Goal: Communication & Community: Answer question/provide support

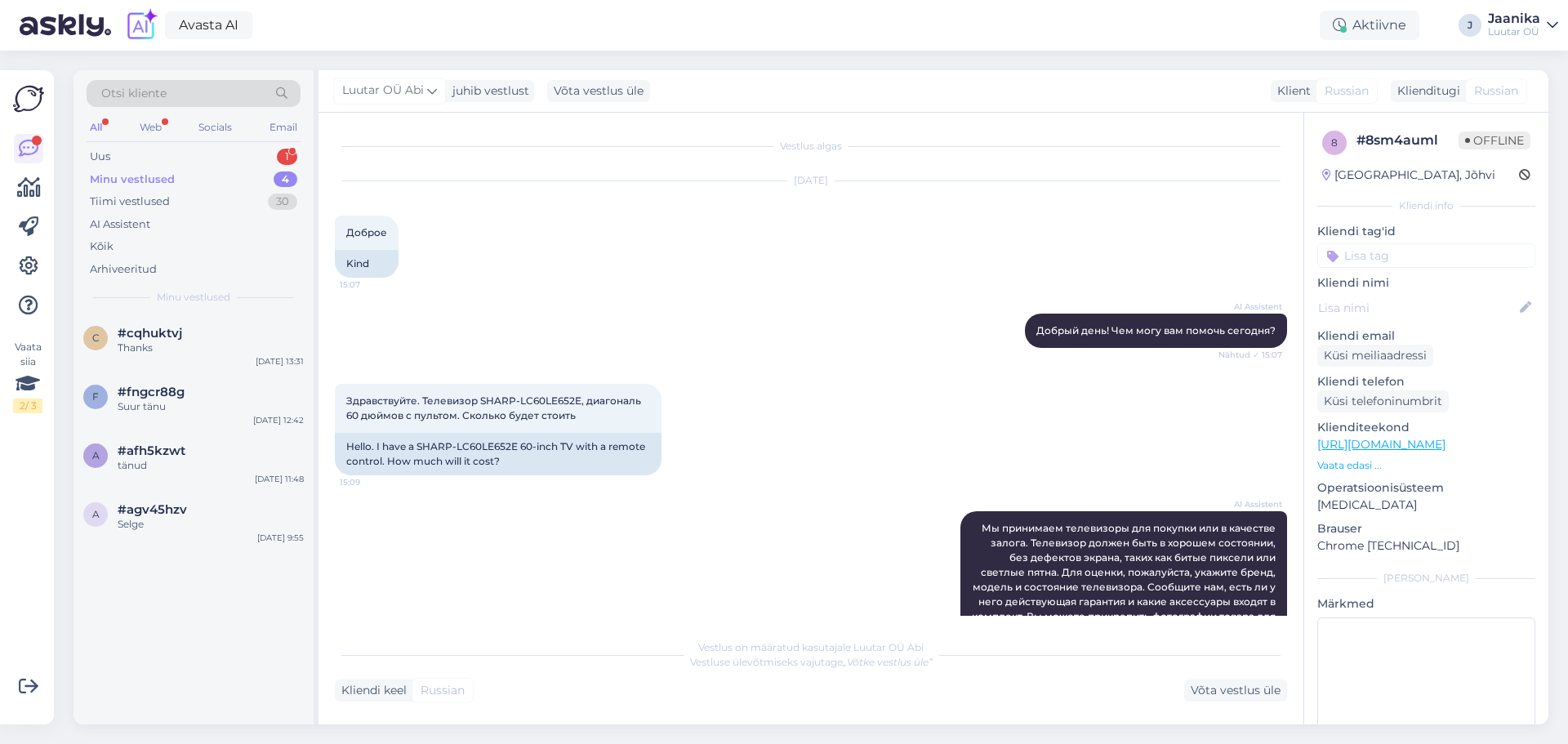
scroll to position [458, 0]
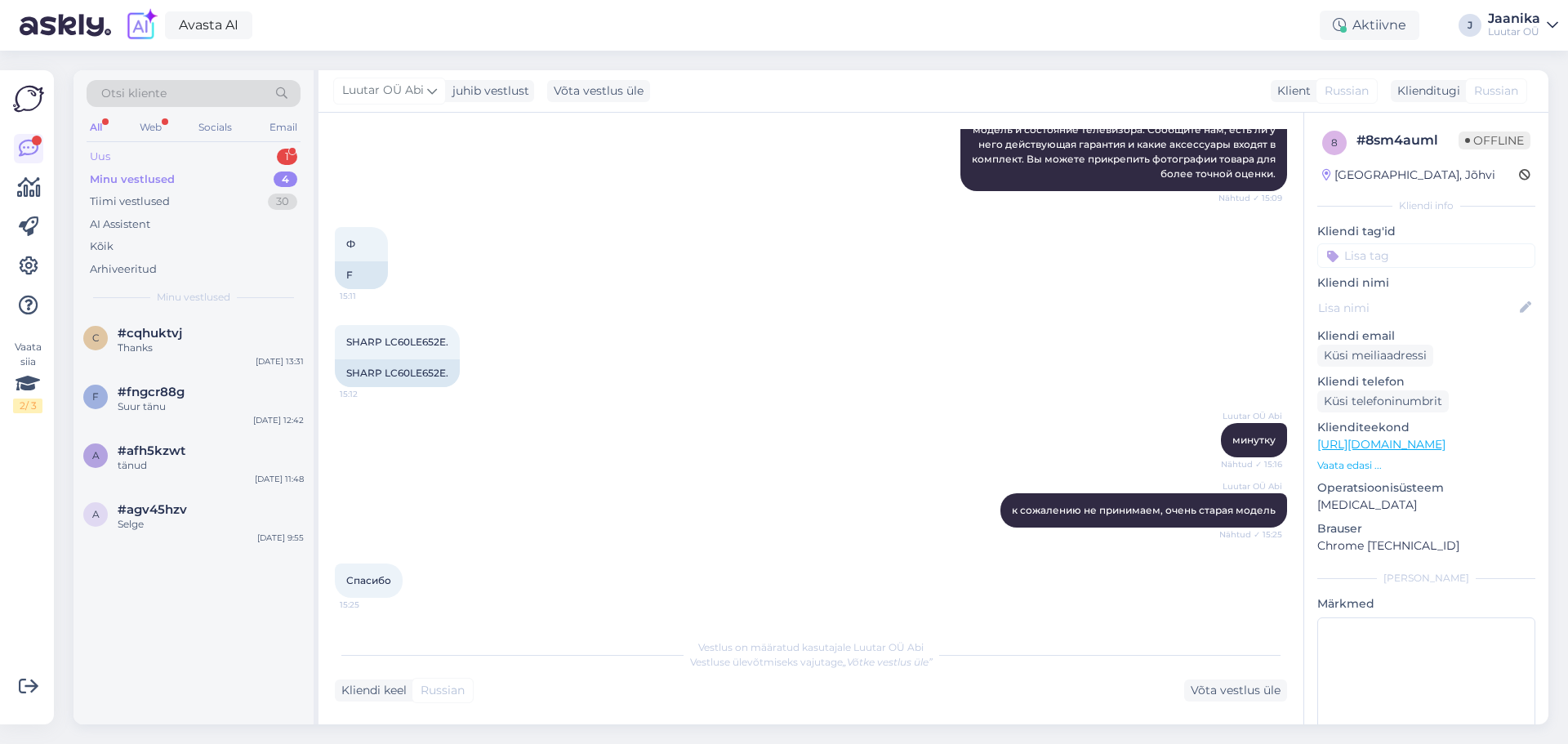
click at [137, 154] on div "Uus 1" at bounding box center [193, 156] width 214 height 23
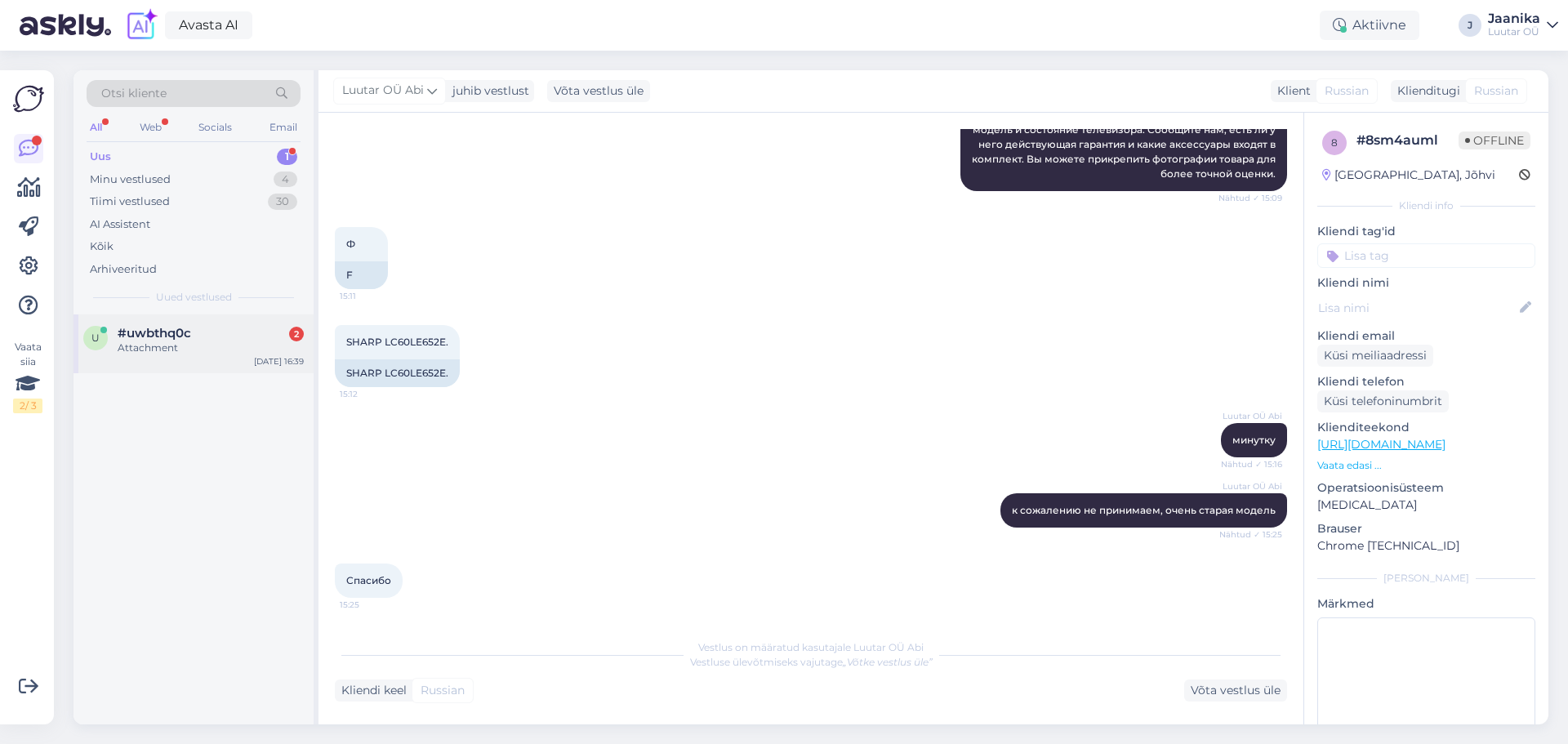
click at [159, 331] on span "#uwbthq0c" at bounding box center [154, 332] width 74 height 15
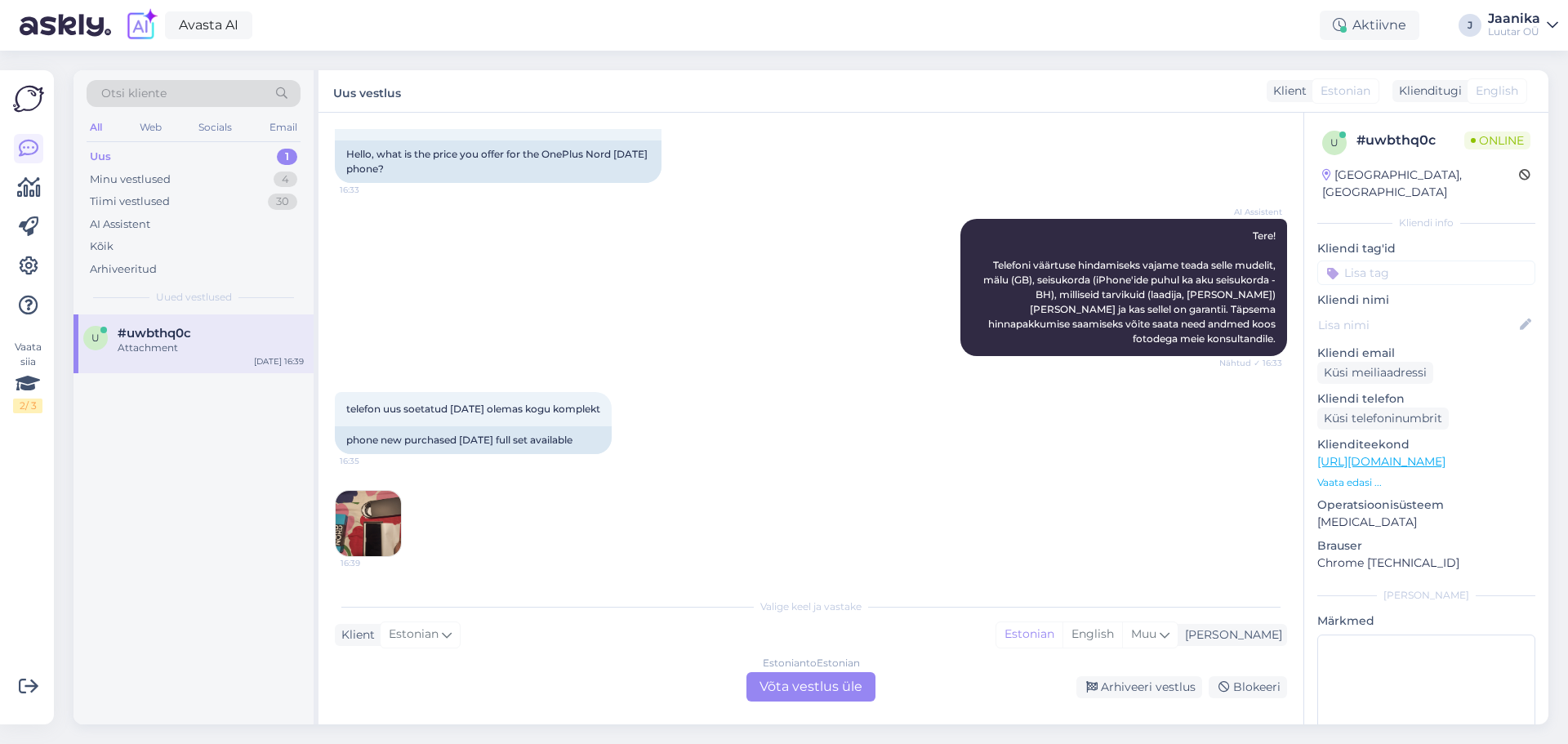
scroll to position [95, 0]
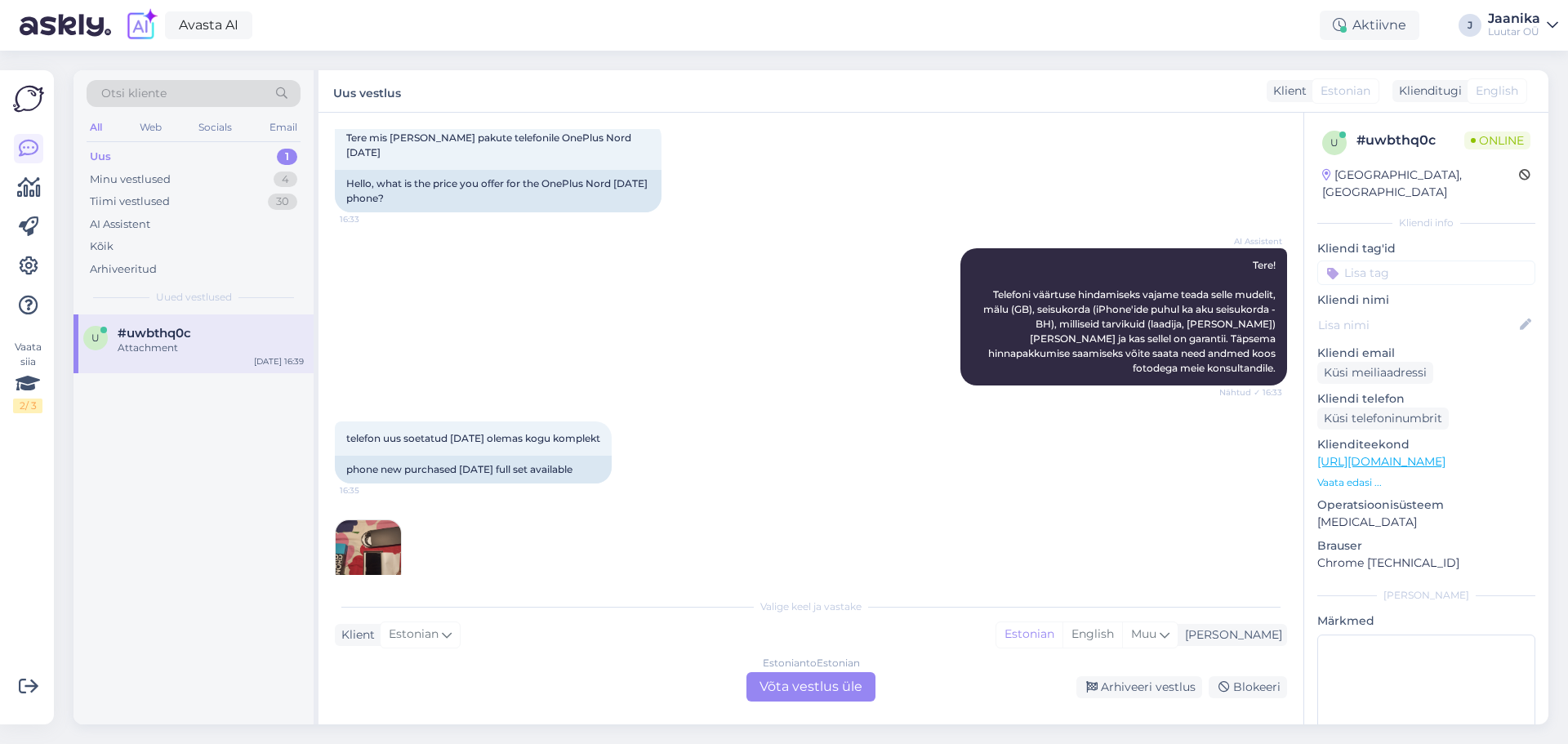
click at [785, 693] on div "Estonian to Estonian Võta vestlus üle" at bounding box center [810, 687] width 129 height 29
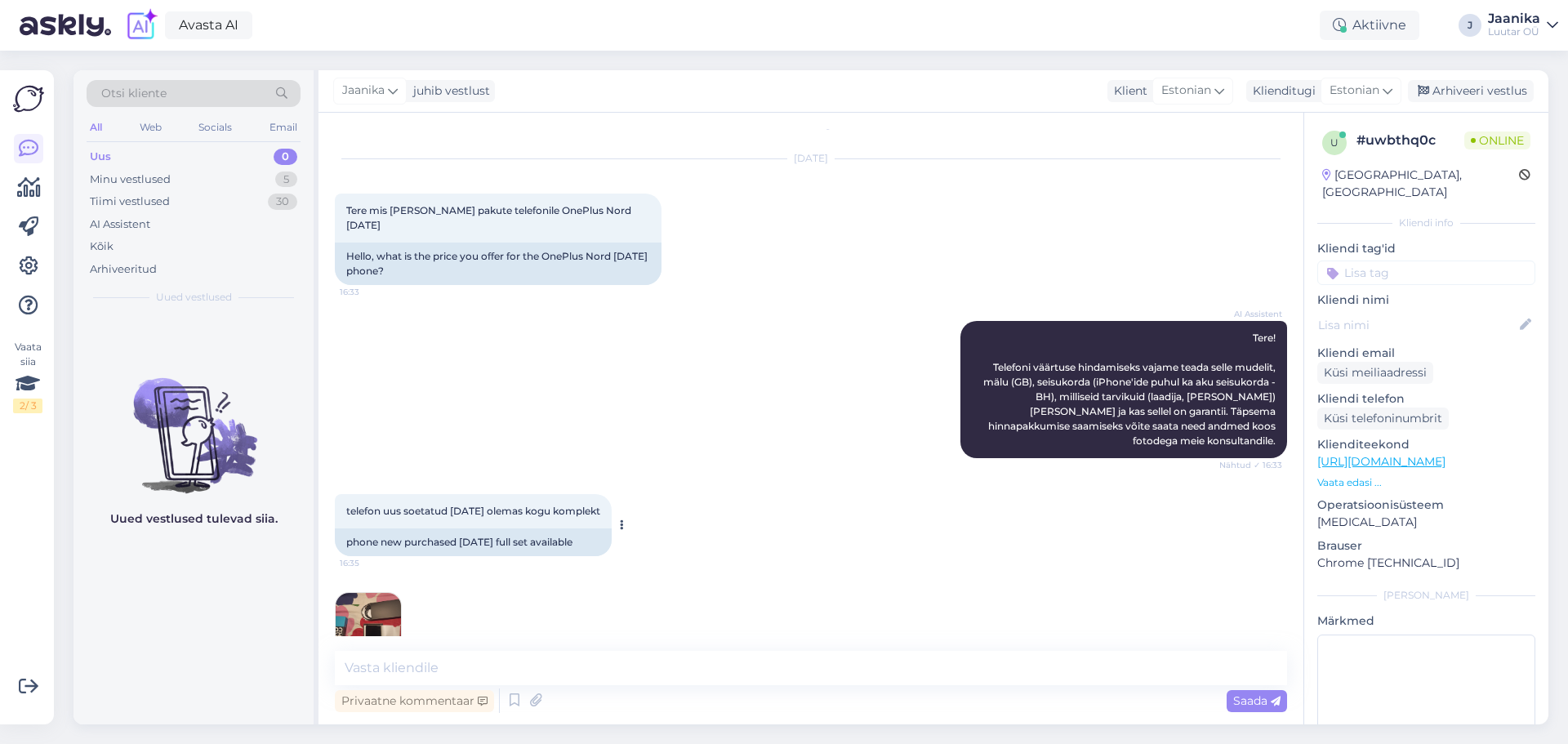
scroll to position [33, 0]
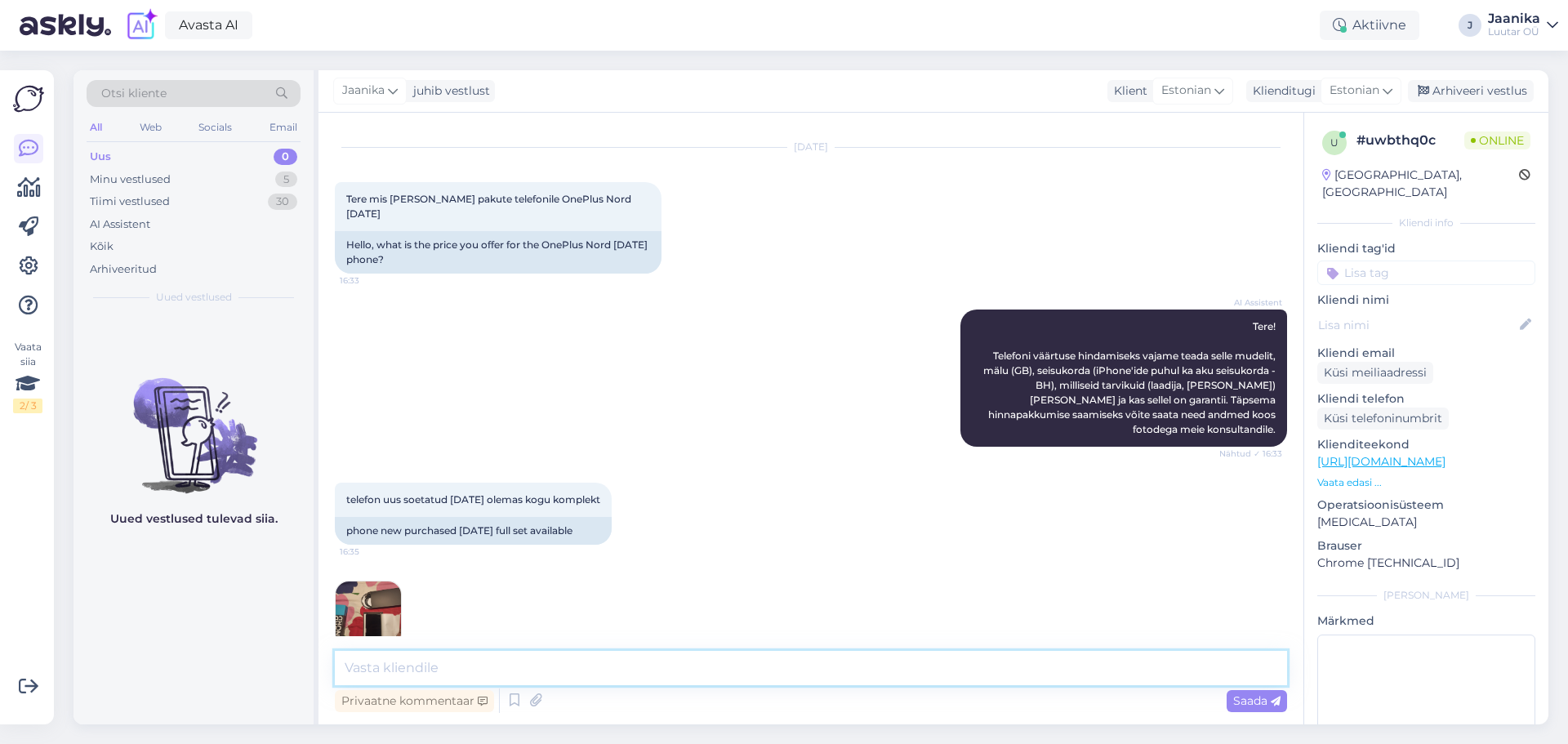
click at [472, 674] on textarea at bounding box center [810, 668] width 952 height 34
type textarea "Tere!"
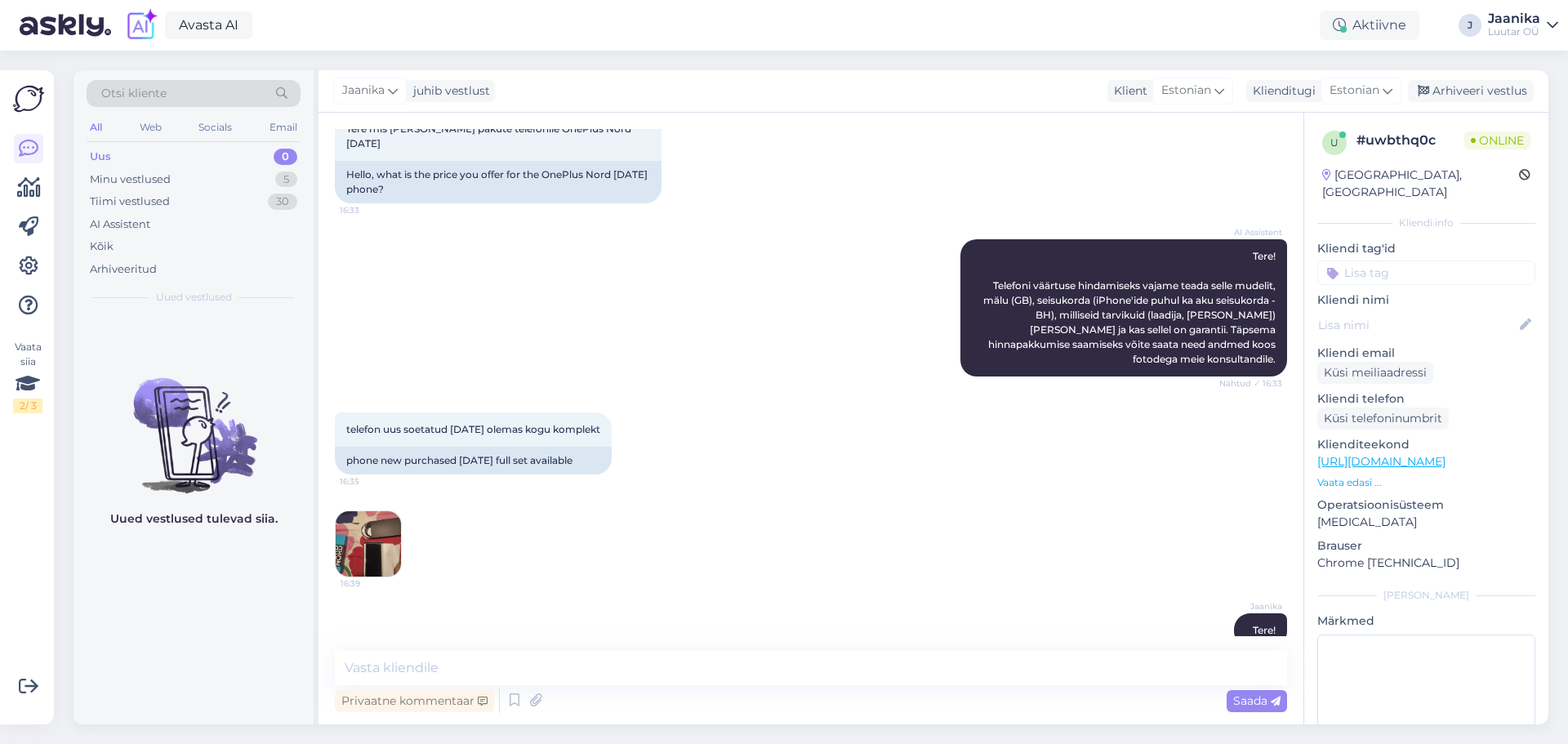
click at [377, 512] on img at bounding box center [368, 544] width 66 height 66
click at [481, 667] on textarea at bounding box center [810, 668] width 952 height 34
type textarea "mitu GB?"
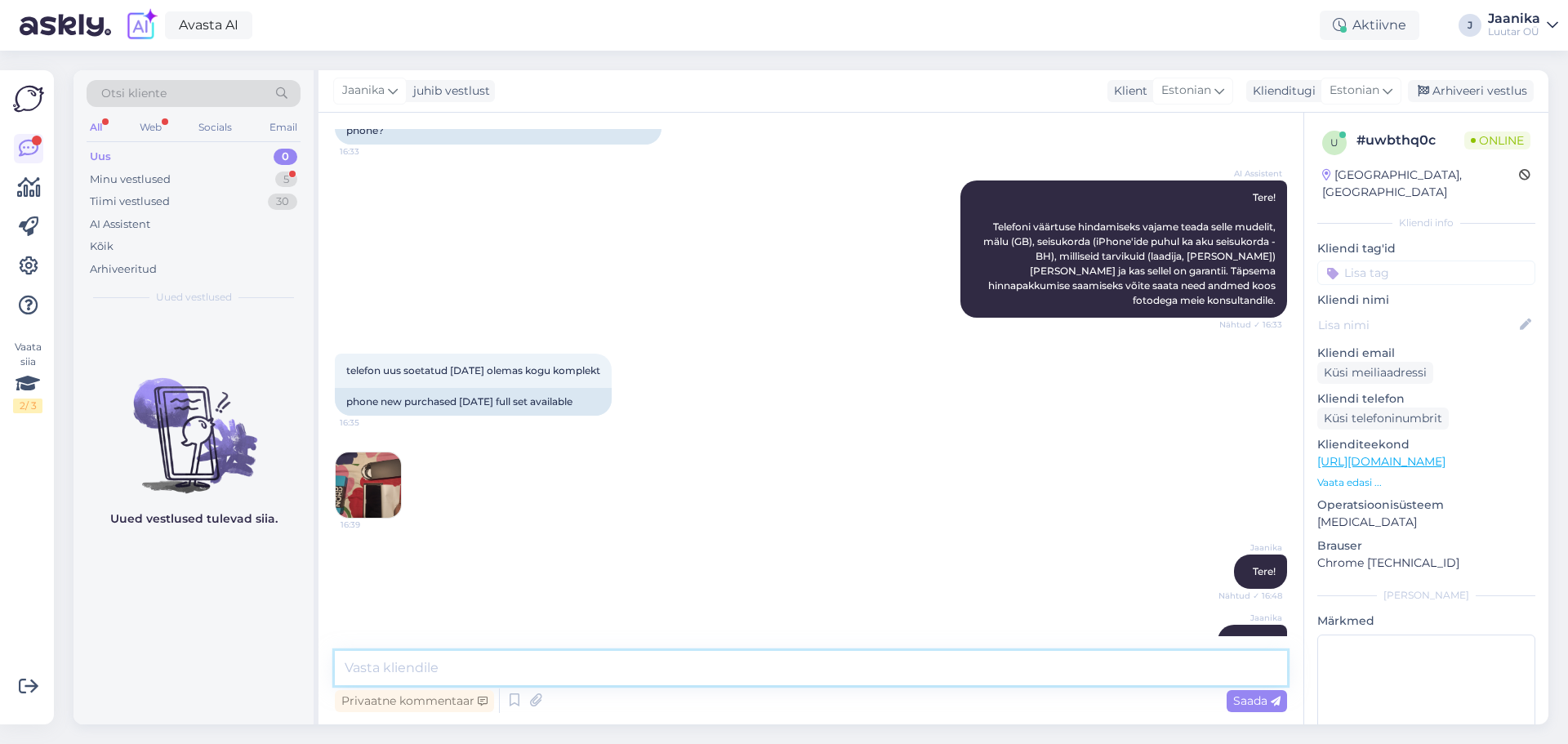
scroll to position [0, 0]
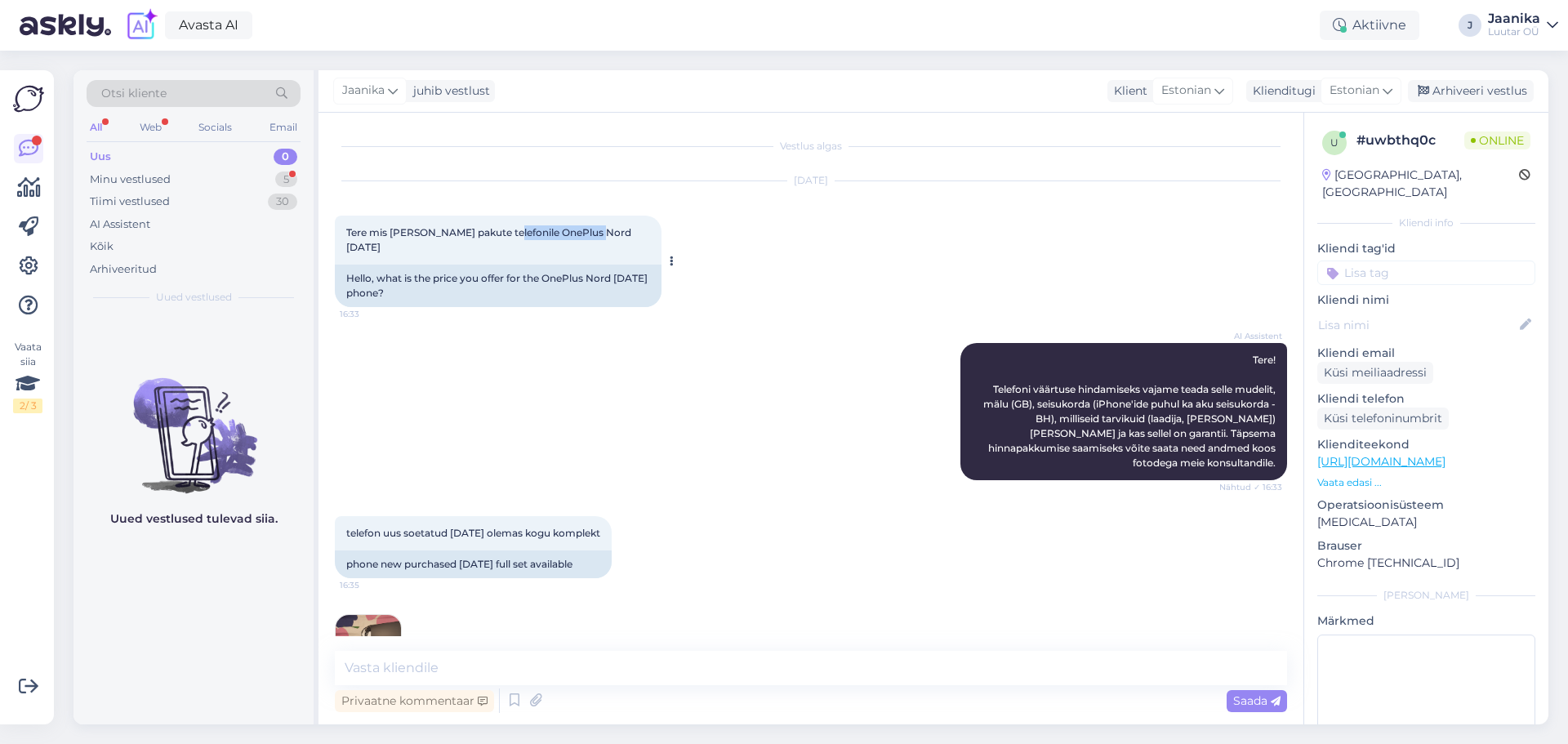
drag, startPoint x: 514, startPoint y: 232, endPoint x: 617, endPoint y: 229, distance: 103.0
click at [617, 229] on div "Tere mis [PERSON_NAME] pakute telefonile OnePlus Nord [DATE] 16:33" at bounding box center [498, 240] width 326 height 49
copy span "OnePlus Nord [DATE]"
